Goal: Transaction & Acquisition: Obtain resource

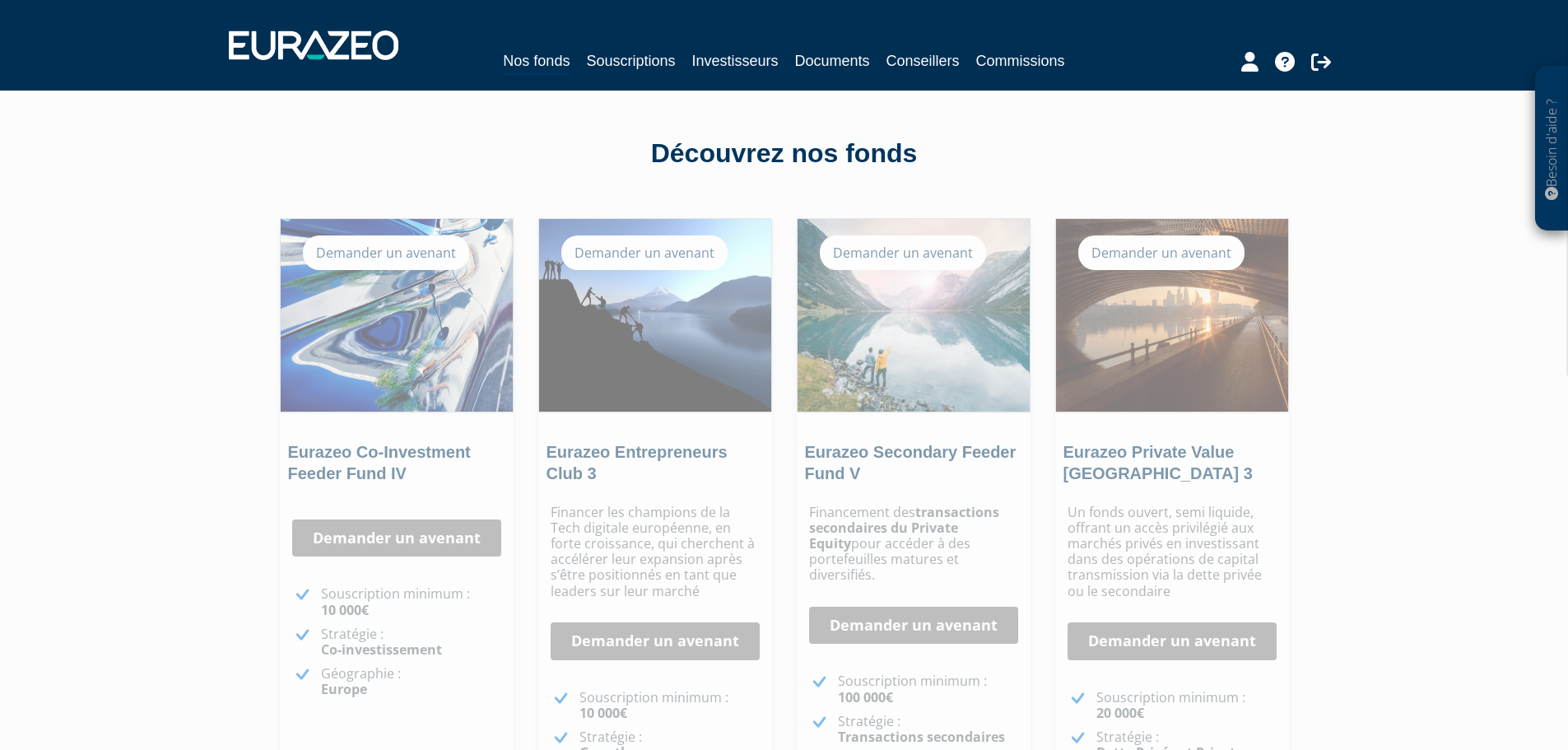
scroll to position [93, 0]
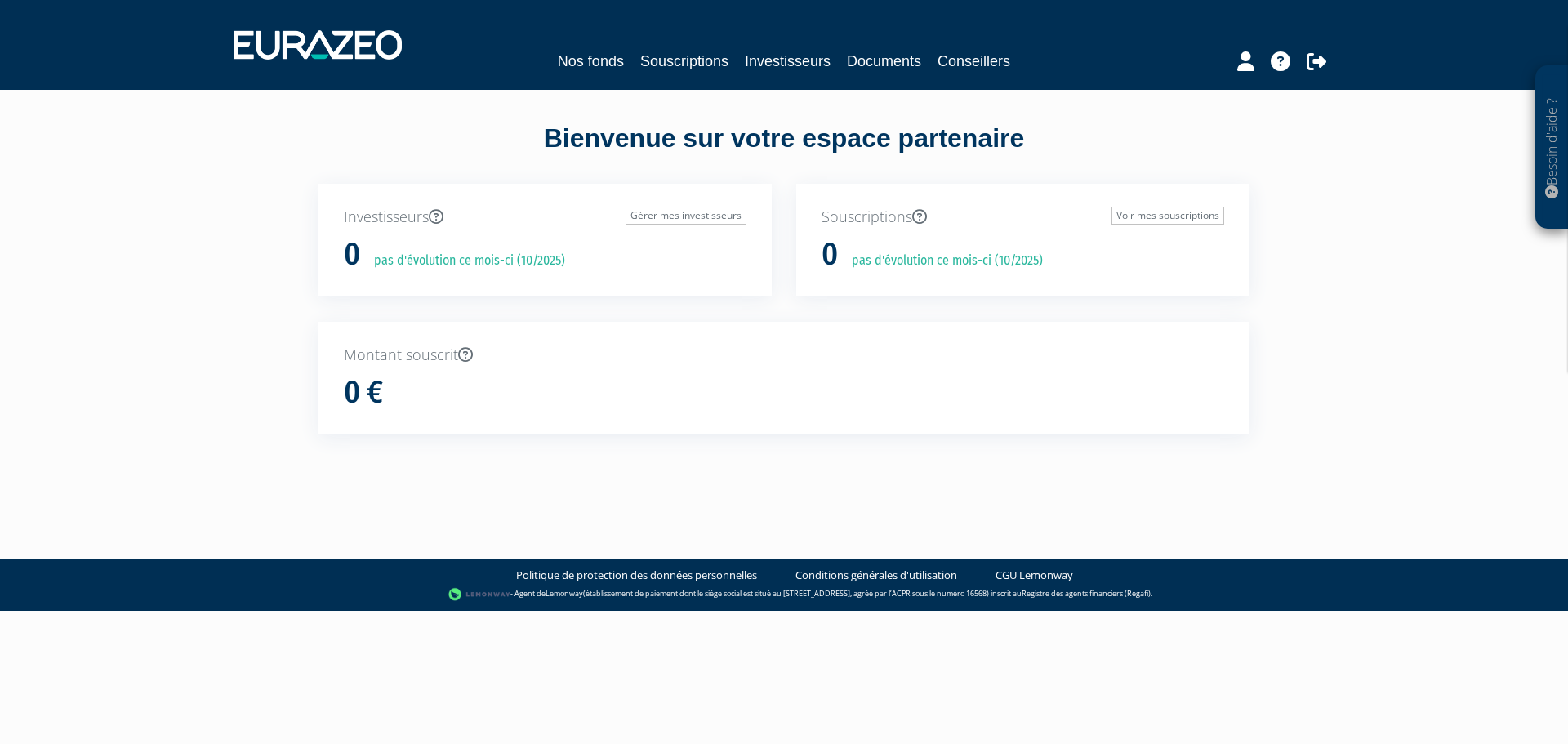
click at [574, 48] on div "Nos fonds Souscriptions Investisseurs Documents Conseillers" at bounding box center [784, 45] width 1126 height 60
click at [577, 65] on link "Nos fonds" at bounding box center [591, 60] width 66 height 22
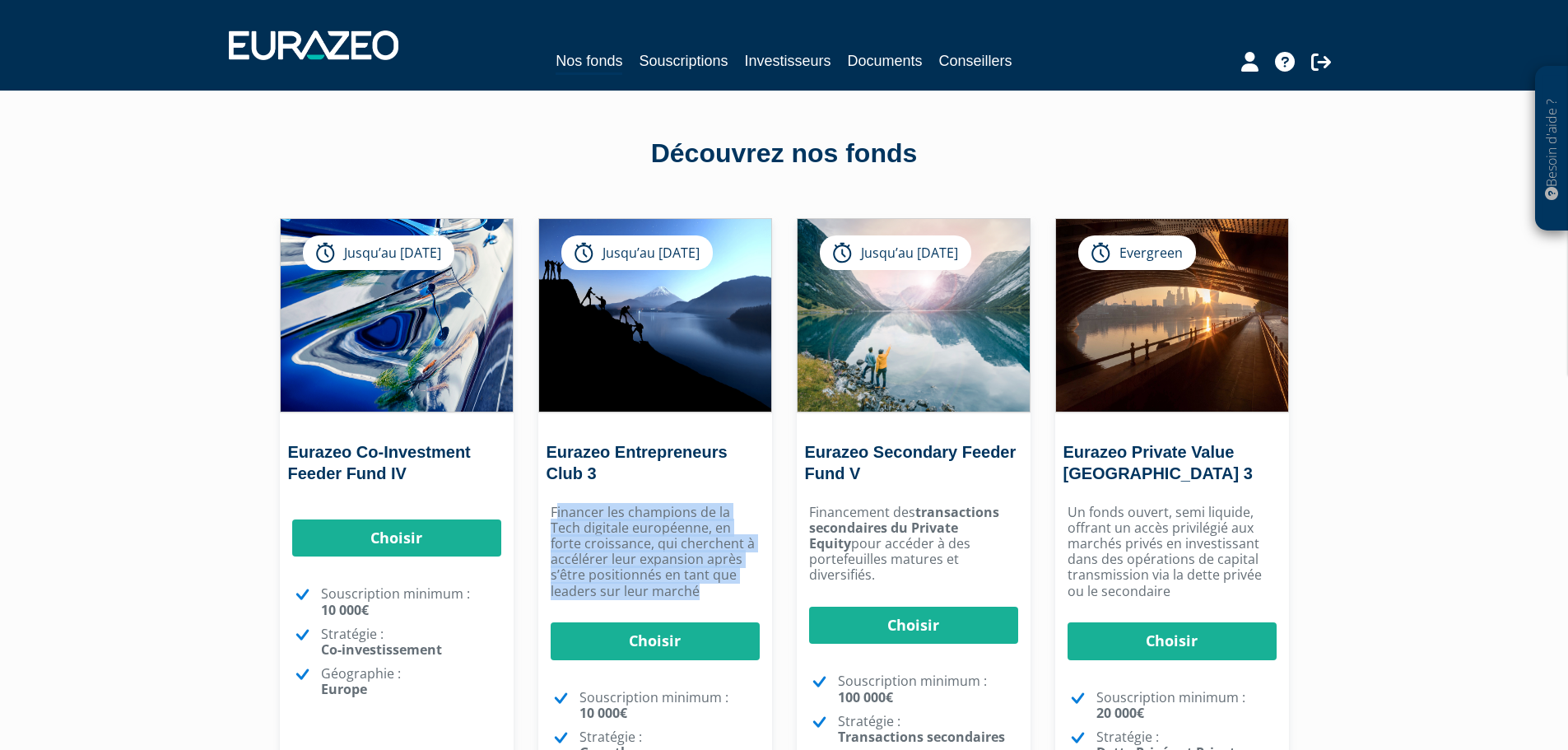
drag, startPoint x: 559, startPoint y: 509, endPoint x: 743, endPoint y: 594, distance: 202.7
click at [743, 594] on p "Financer les champions de la Tech digitale européenne, en forte croissance, qui…" at bounding box center [655, 552] width 209 height 94
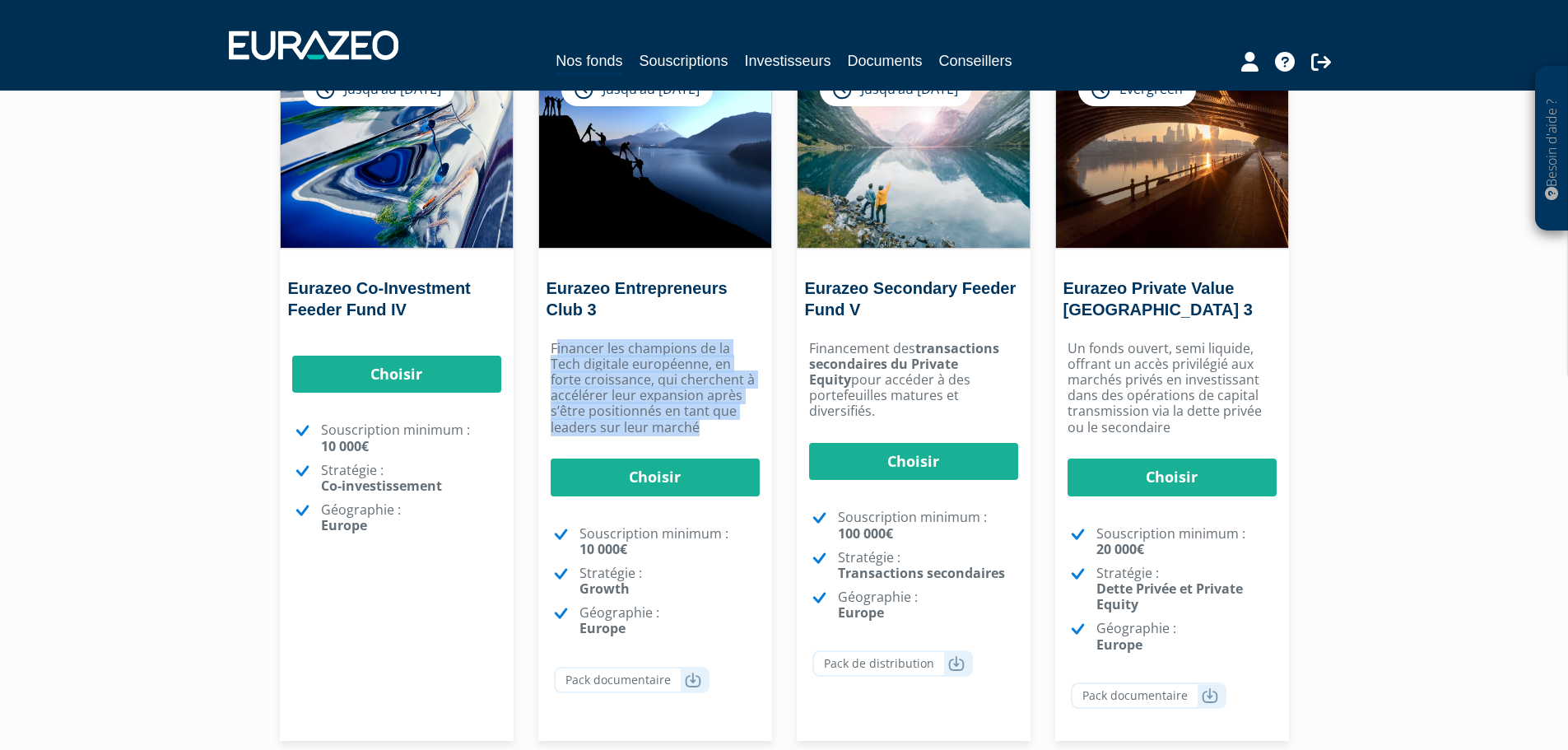
scroll to position [165, 0]
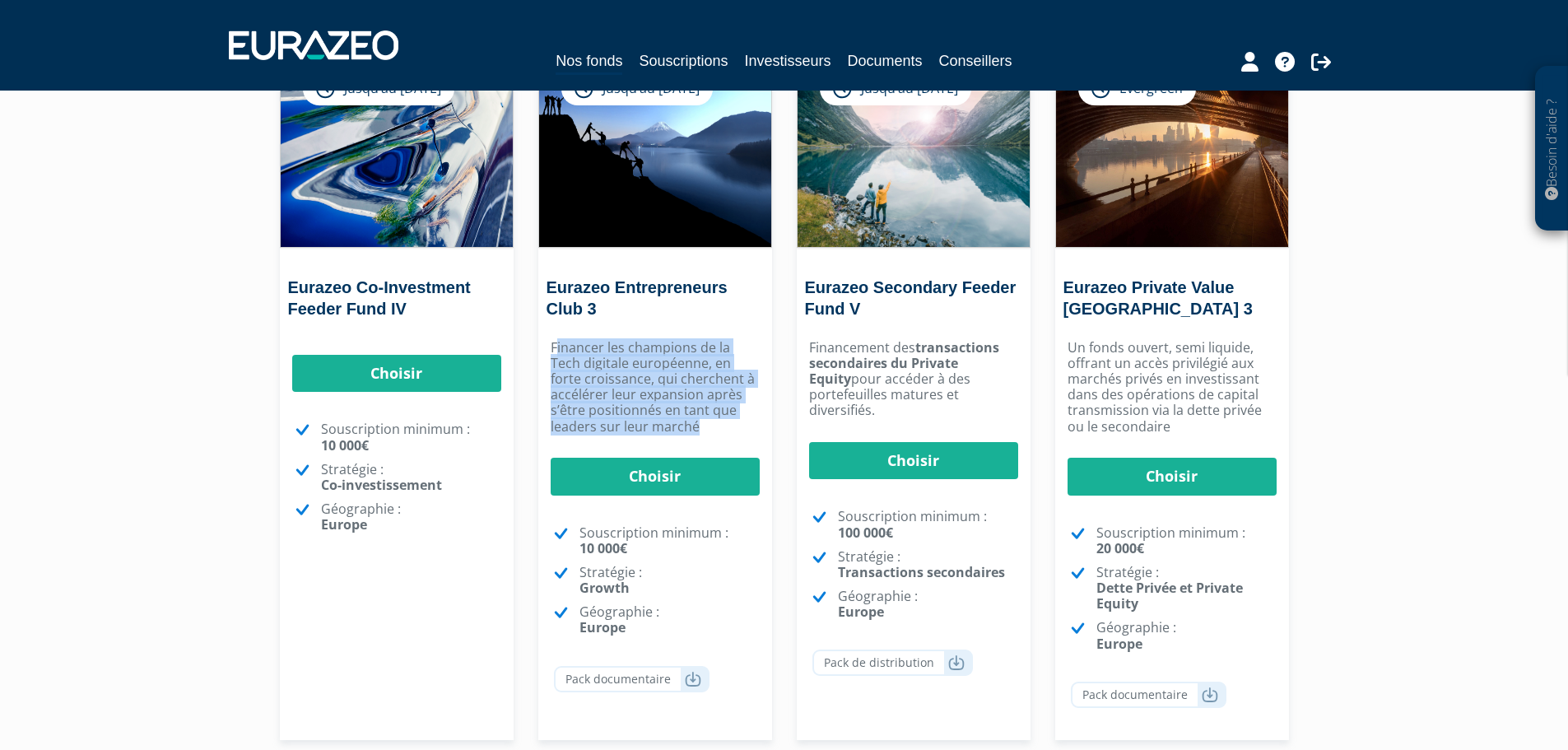
click at [702, 394] on p "Financer les champions de la Tech digitale européenne, en forte croissance, qui…" at bounding box center [655, 387] width 209 height 94
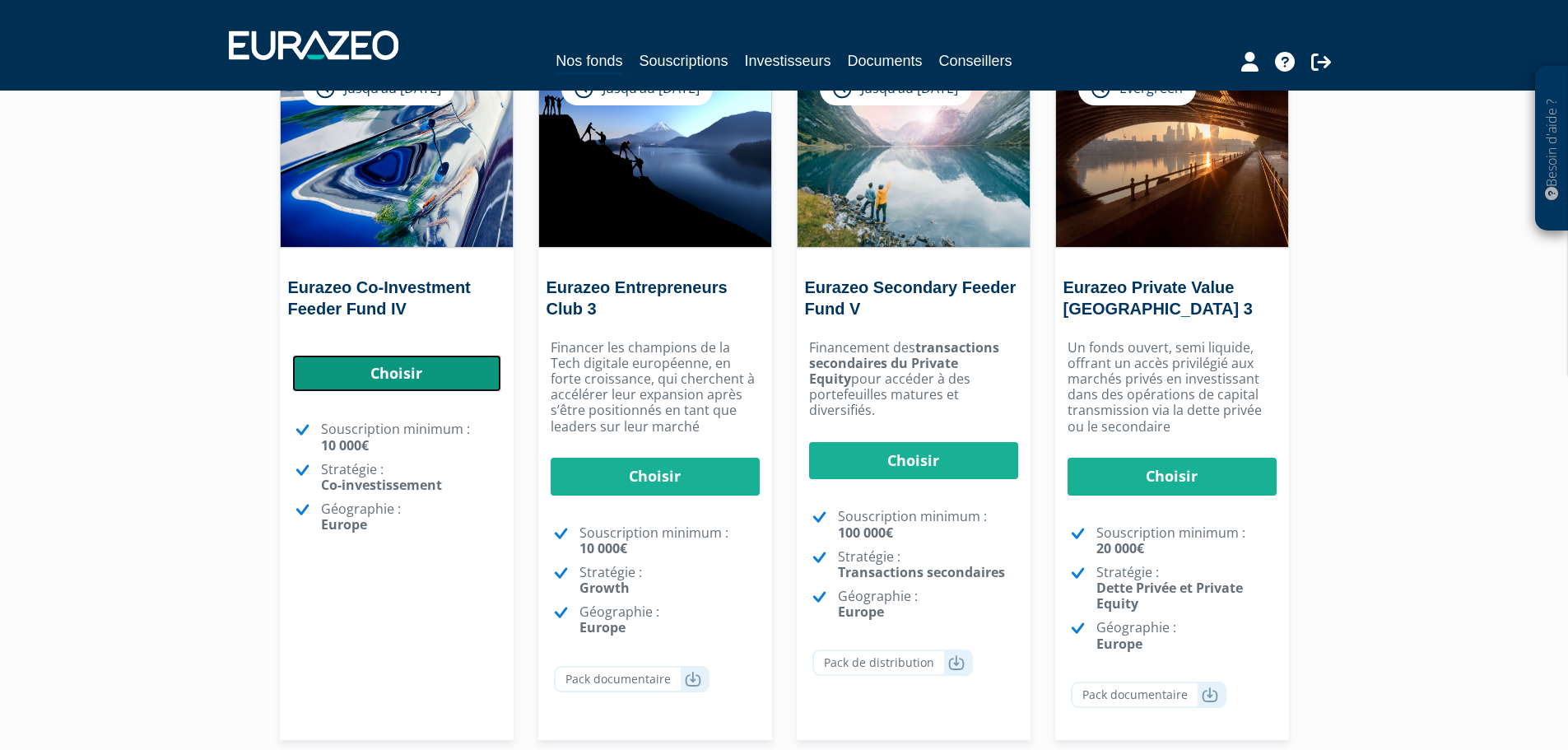
click at [368, 371] on link "Choisir" at bounding box center [397, 373] width 209 height 38
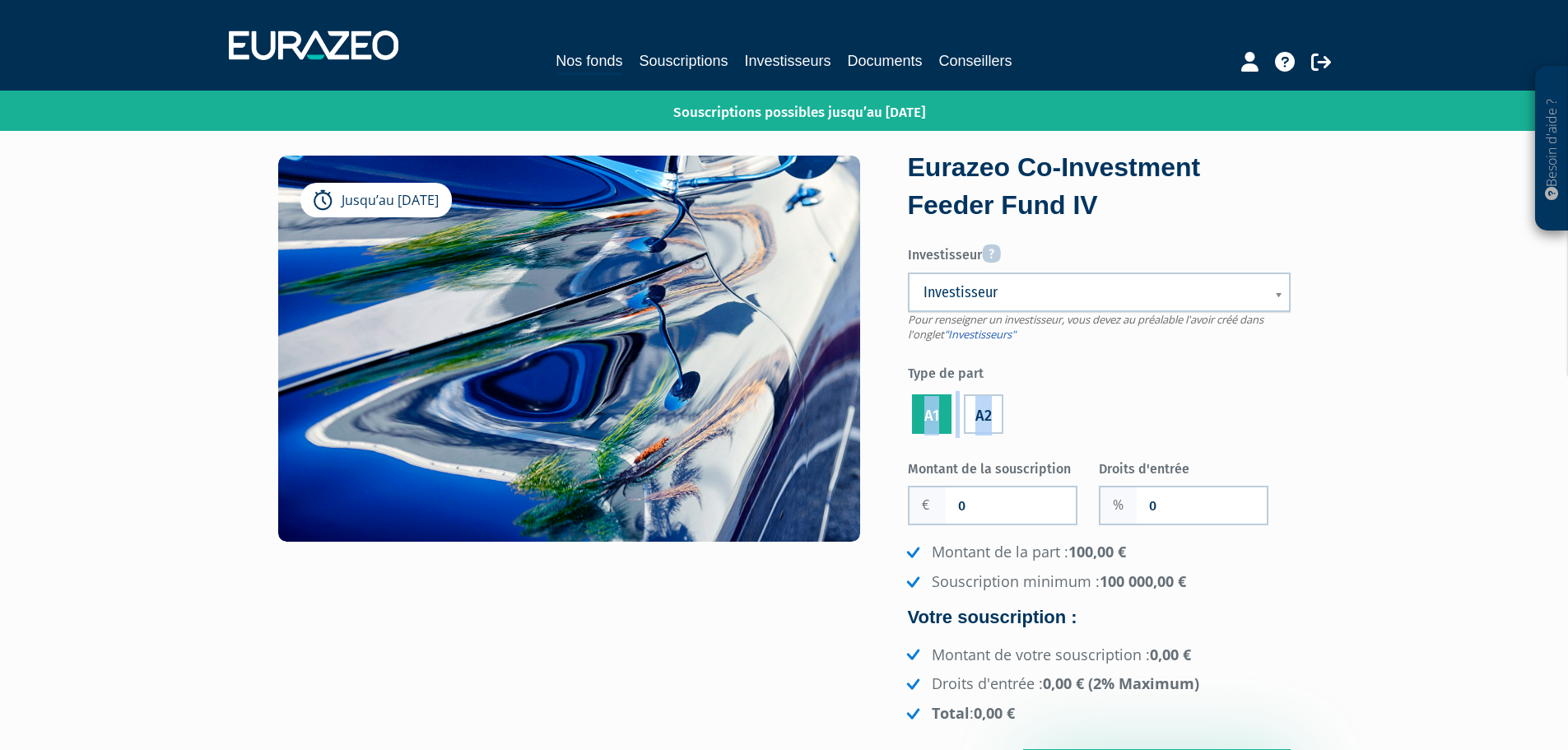
drag, startPoint x: 1018, startPoint y: 416, endPoint x: 1030, endPoint y: 370, distance: 47.5
click at [1030, 370] on div "Investisseur Pour renseigner un investisseur, vous devez au préalable l'avoir c…" at bounding box center [1100, 338] width 383 height 200
click at [1006, 397] on div "A2" at bounding box center [984, 411] width 48 height 54
drag, startPoint x: 1006, startPoint y: 397, endPoint x: 1043, endPoint y: 446, distance: 61.4
click at [1043, 446] on form "Eurazeo Co-Investment Feeder Fund IV Investisseur Pour renseigner un investisse…" at bounding box center [1100, 474] width 383 height 650
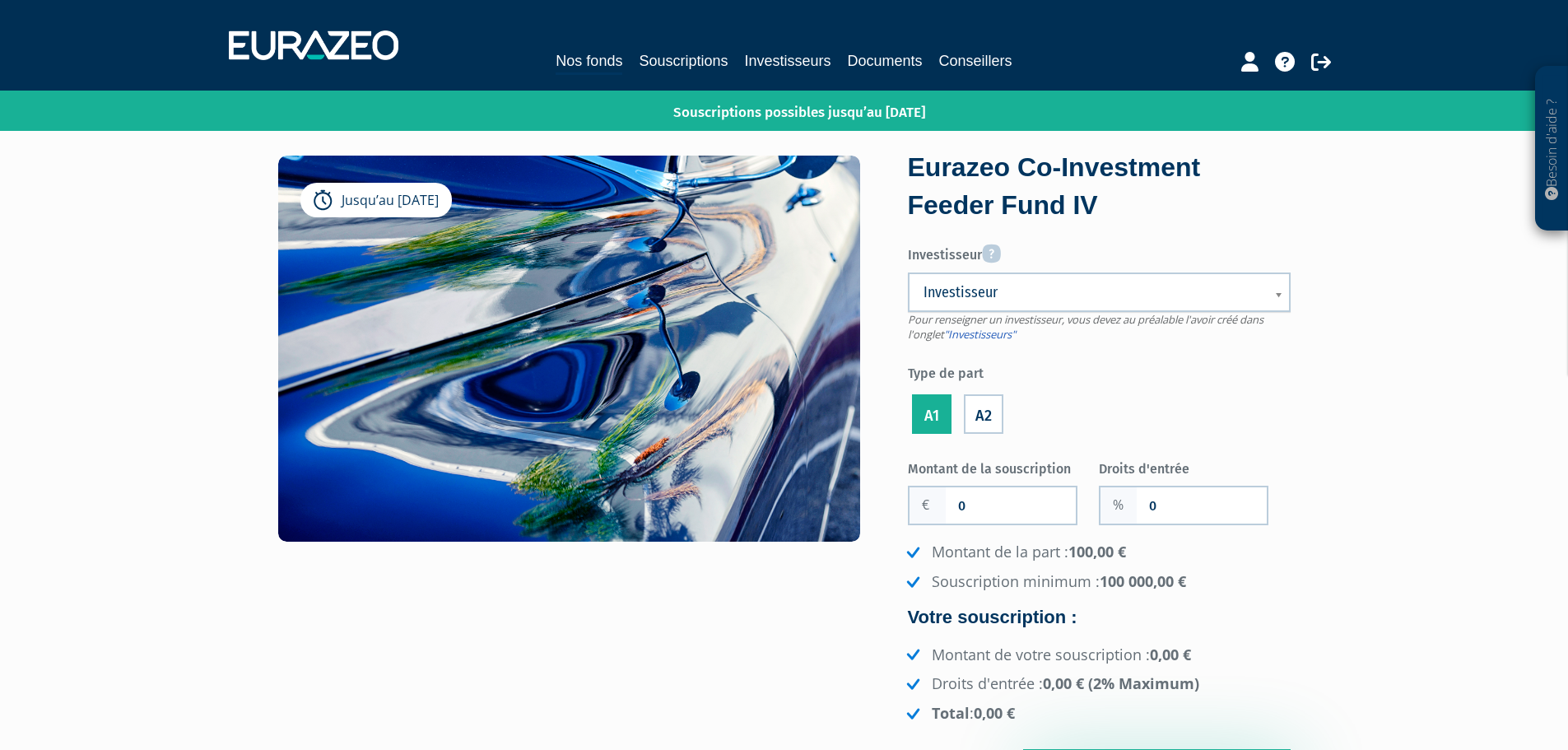
click at [1043, 441] on form "Eurazeo Co-Investment Feeder Fund IV Investisseur Pour renseigner un investisse…" at bounding box center [1100, 474] width 383 height 650
click at [1251, 56] on icon at bounding box center [1251, 62] width 18 height 20
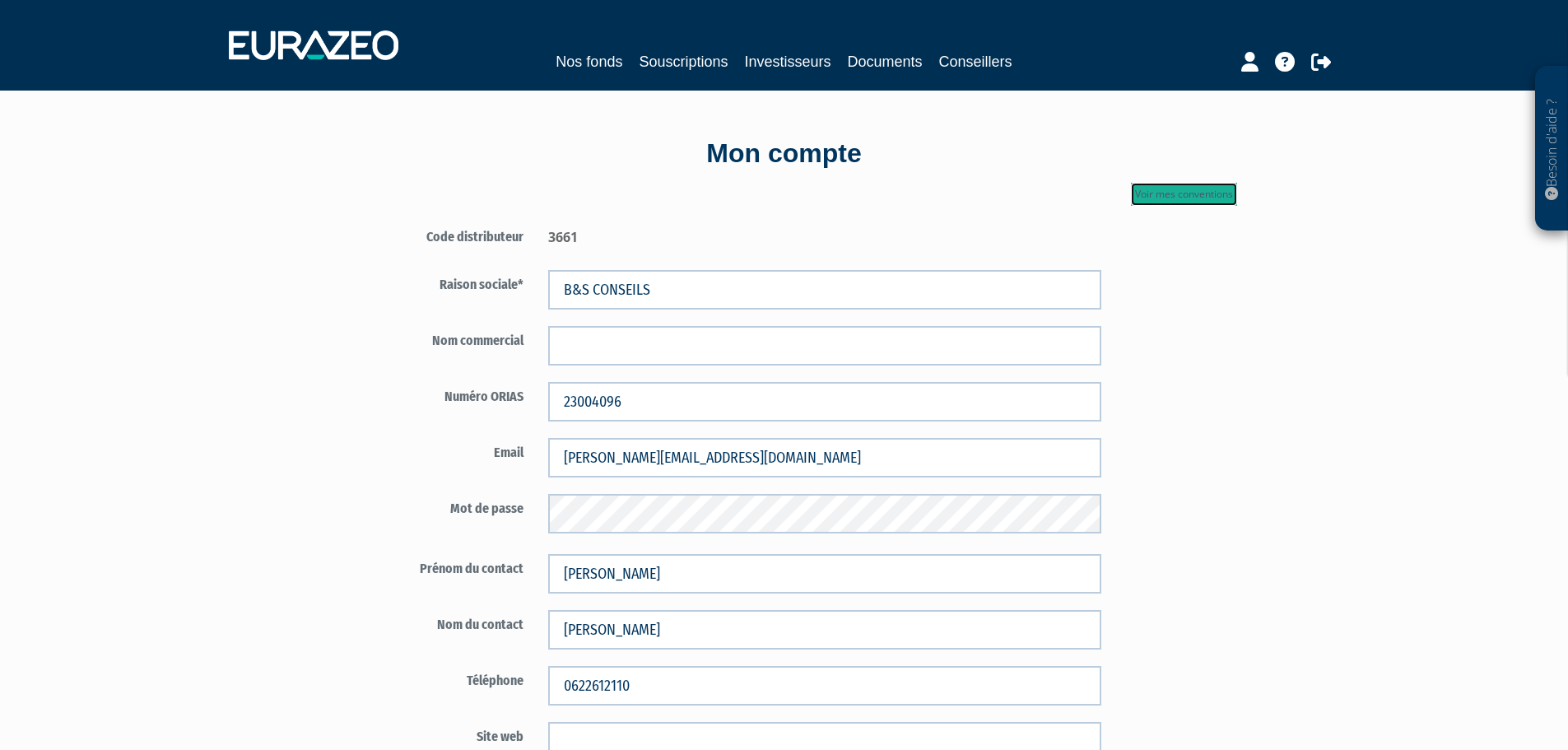
click at [1206, 191] on link "Voir mes conventions" at bounding box center [1184, 193] width 106 height 23
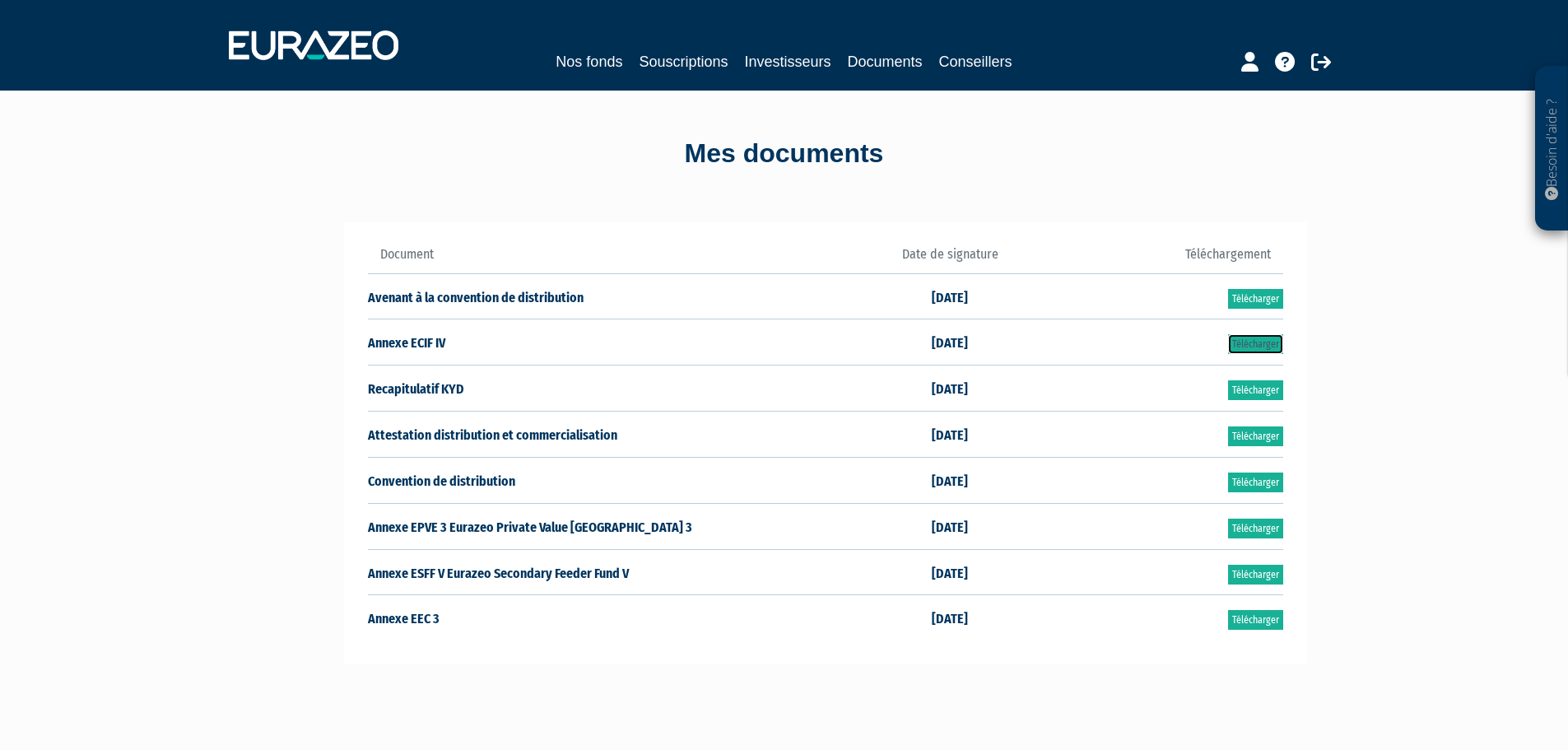
click at [1258, 340] on link "Télécharger" at bounding box center [1256, 344] width 55 height 20
